Goal: Task Accomplishment & Management: Manage account settings

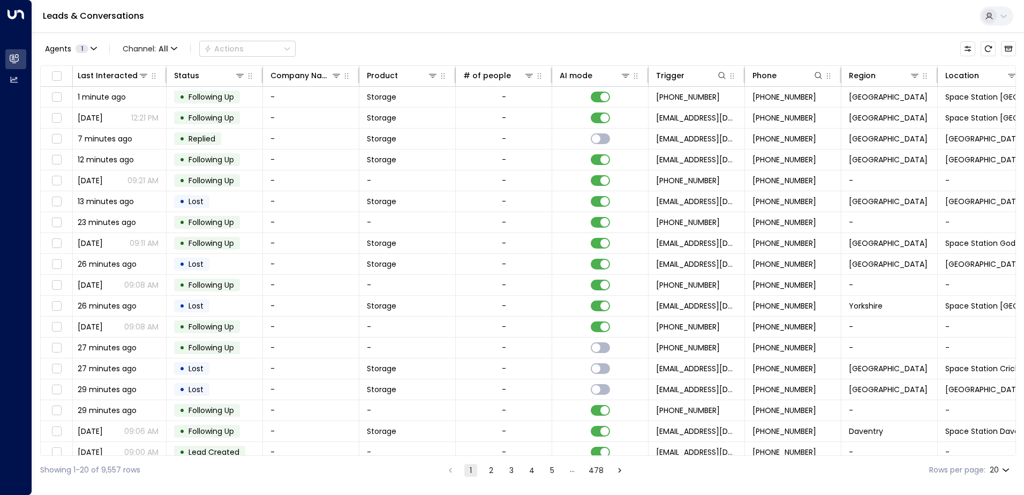
scroll to position [0, 219]
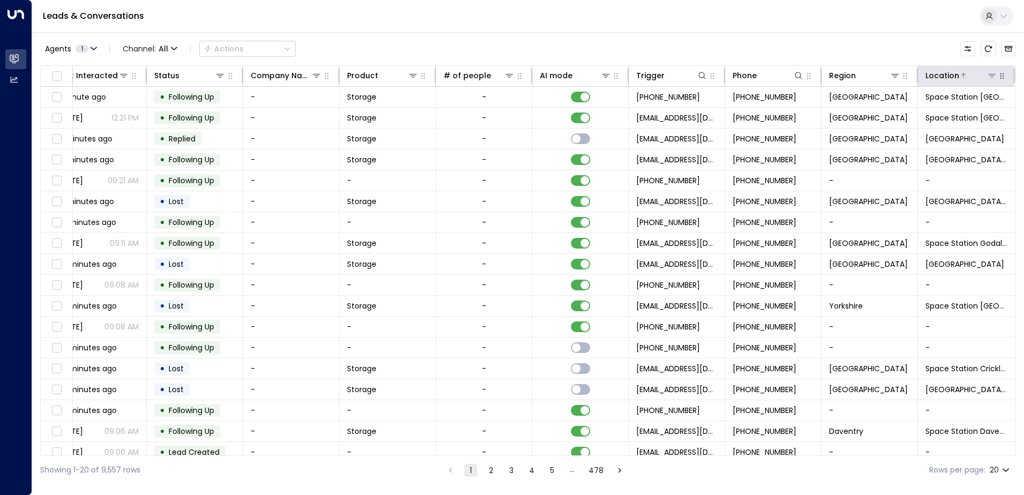
click at [990, 74] on icon at bounding box center [991, 76] width 7 height 4
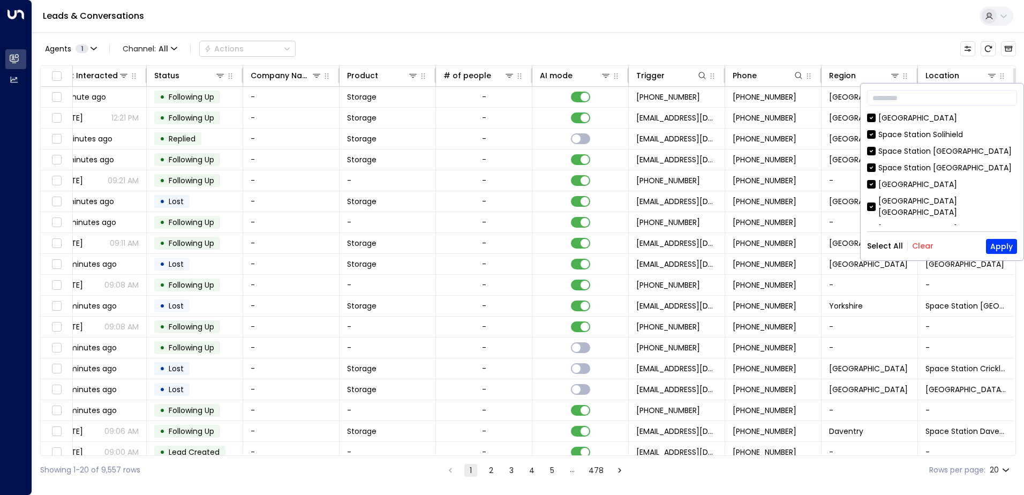
click at [920, 246] on button "Clear" at bounding box center [922, 246] width 21 height 9
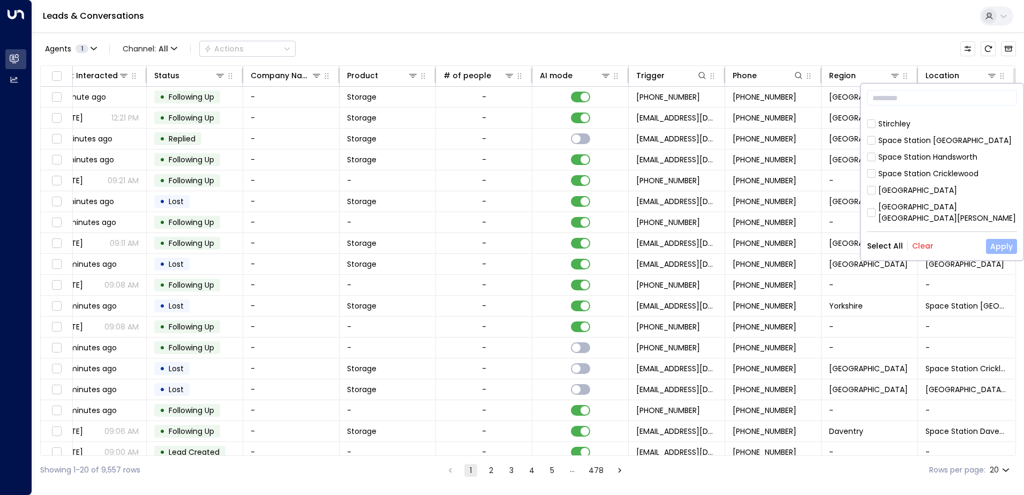
click at [1000, 245] on button "Apply" at bounding box center [1001, 246] width 31 height 15
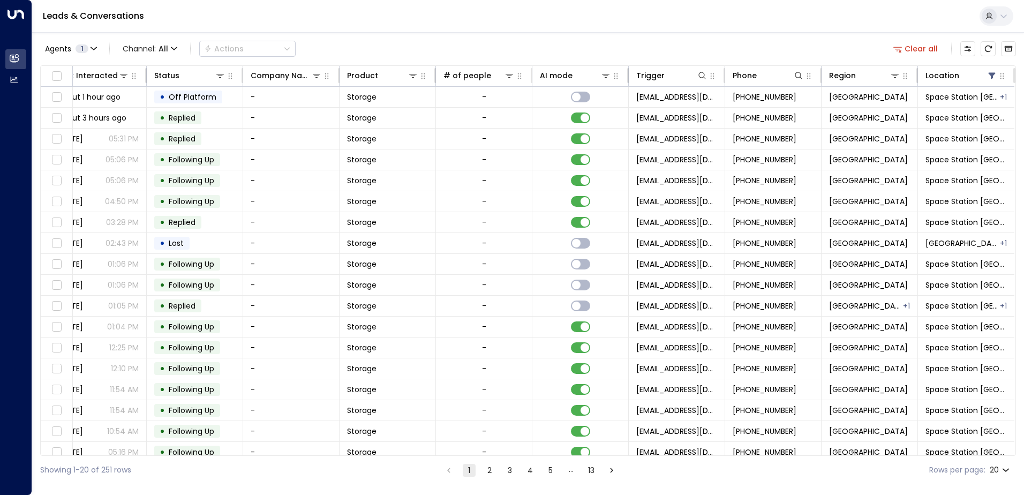
drag, startPoint x: 397, startPoint y: 455, endPoint x: 373, endPoint y: 453, distance: 24.7
click at [373, 453] on div "Lead Name Lead Email Last Interacted Status Company Name Product # of people AI…" at bounding box center [528, 260] width 976 height 391
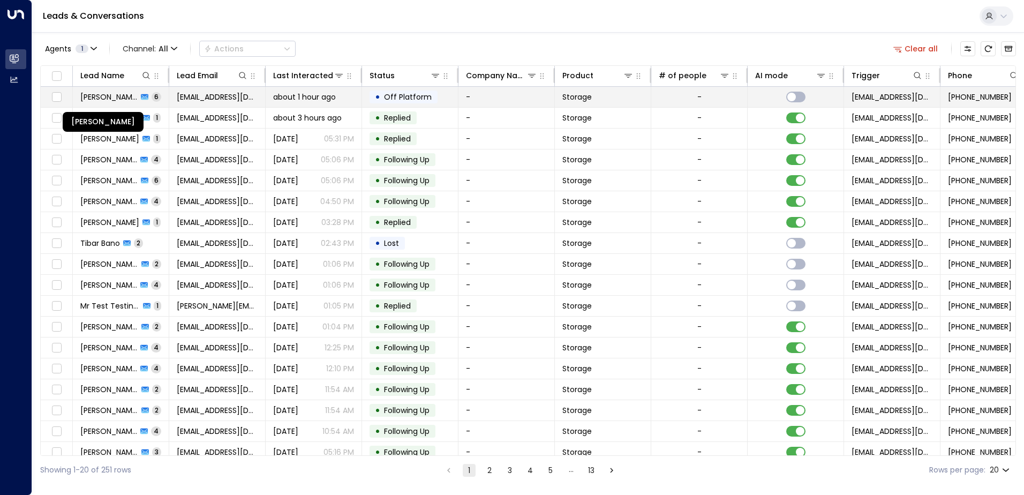
click at [99, 96] on span "[PERSON_NAME]" at bounding box center [108, 97] width 57 height 11
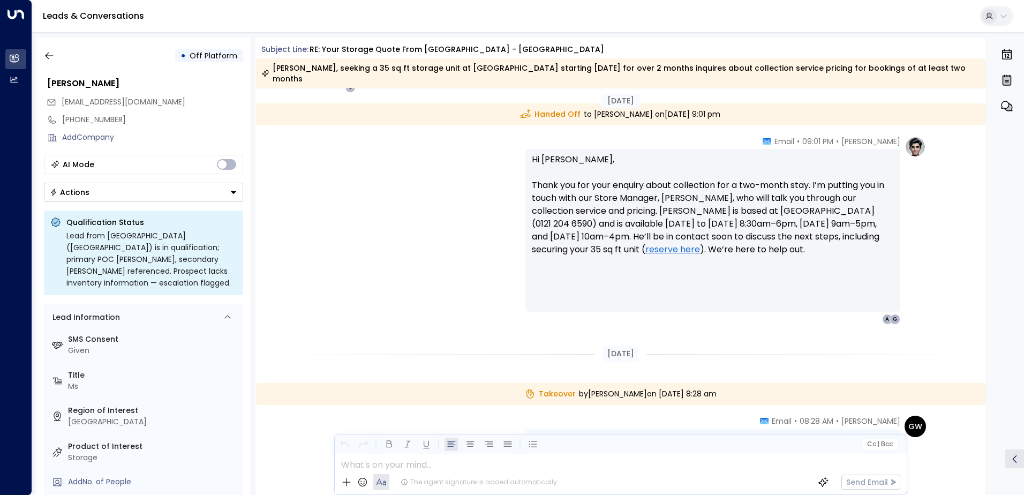
scroll to position [1393, 0]
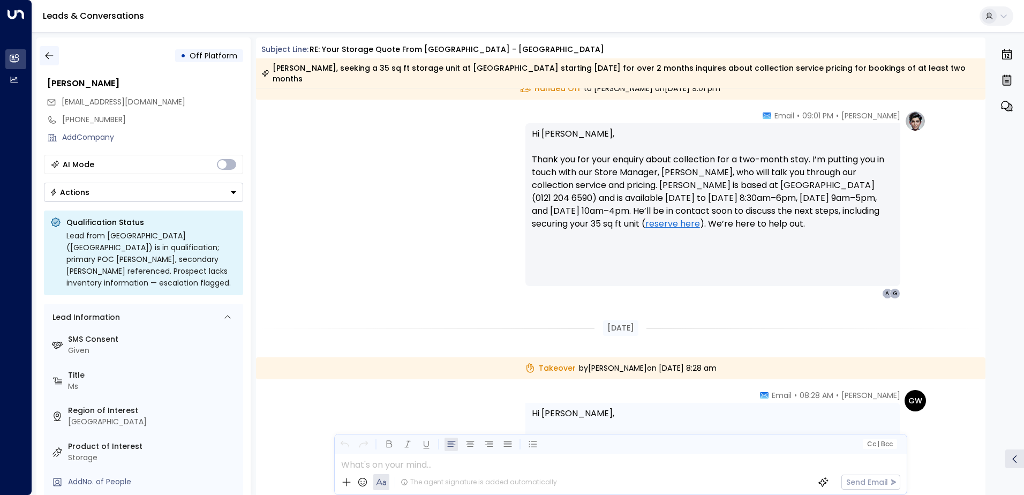
click at [47, 58] on icon "button" at bounding box center [49, 55] width 8 height 7
